Goal: Transaction & Acquisition: Purchase product/service

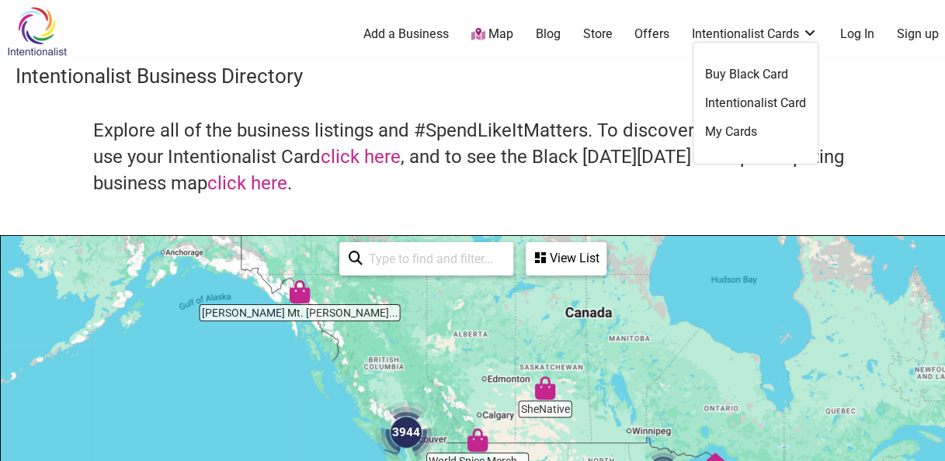
click at [741, 104] on link "Intentionalist Card" at bounding box center [755, 103] width 101 height 17
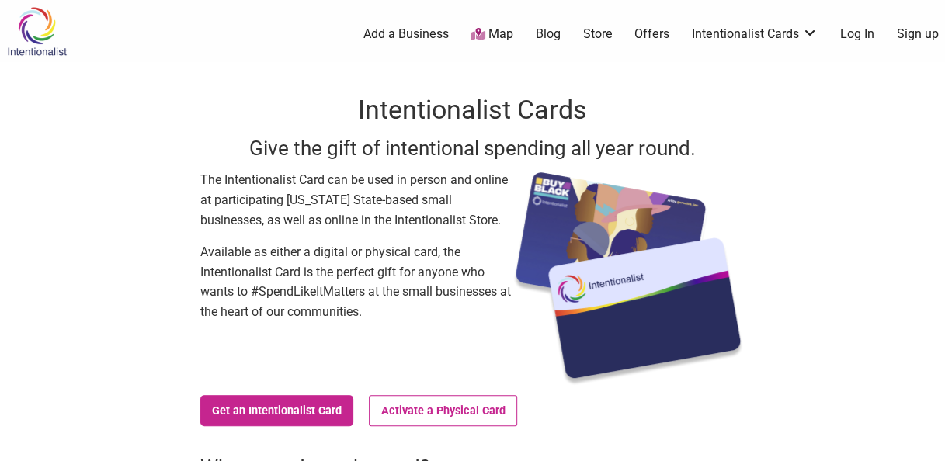
click at [604, 31] on link "Store" at bounding box center [598, 34] width 30 height 17
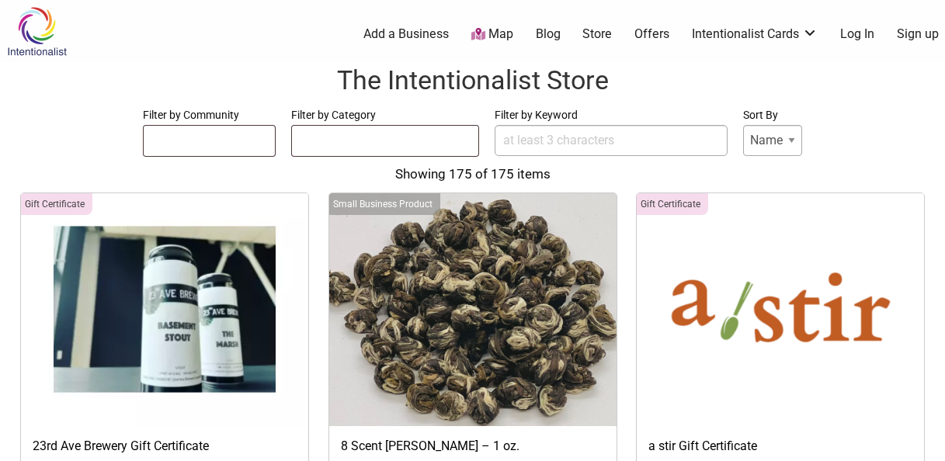
select select
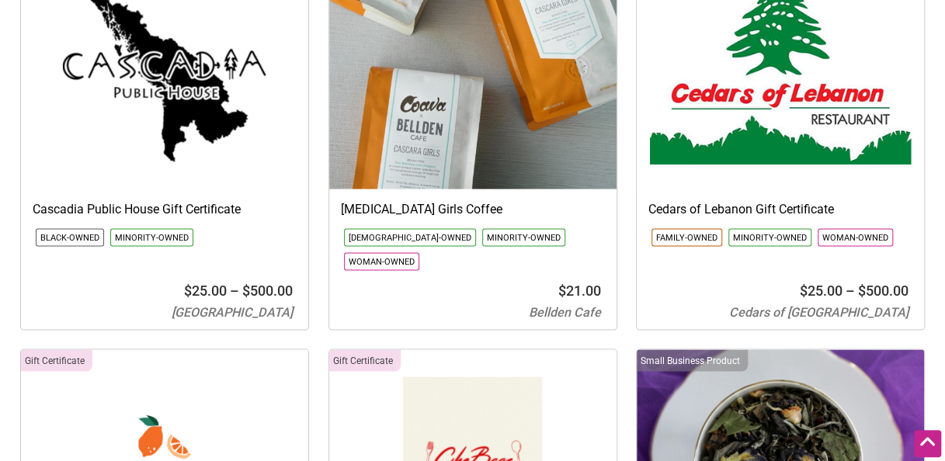
scroll to position [4427, 0]
